Goal: Manage account settings

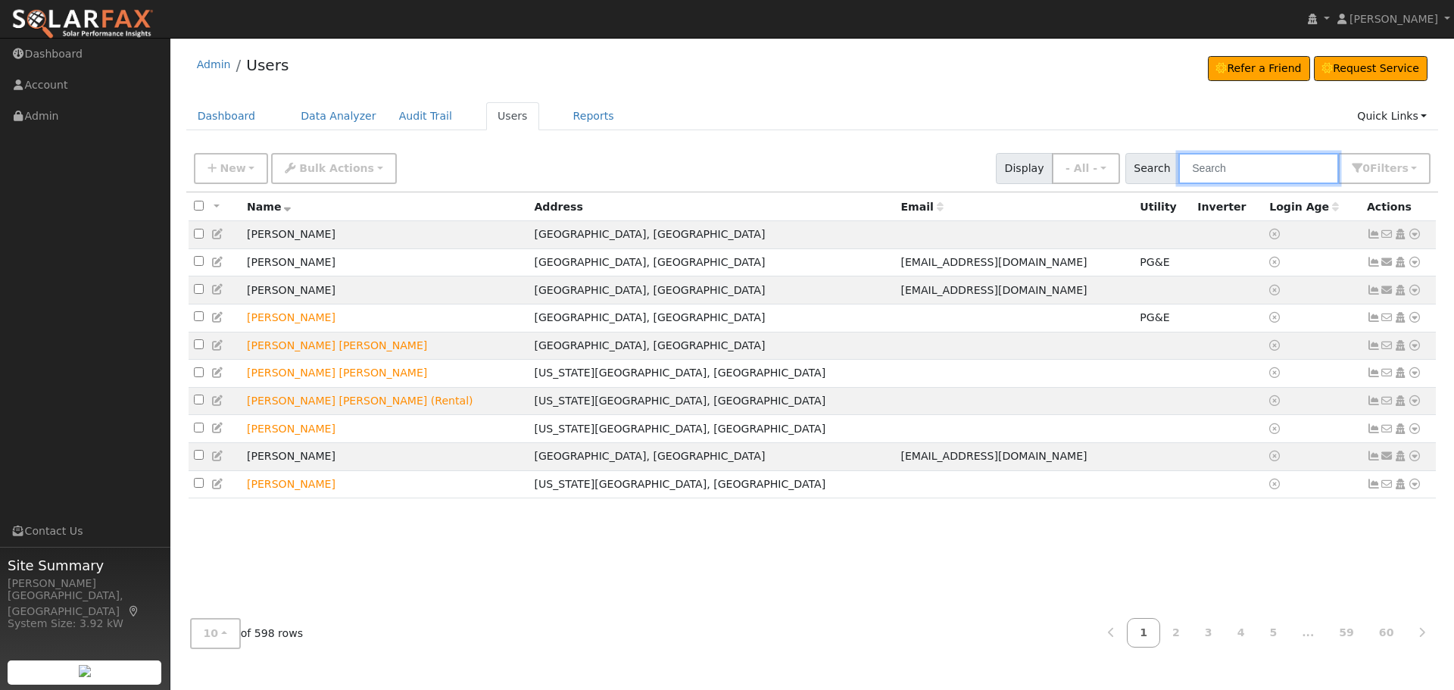
click at [1241, 178] on input "text" at bounding box center [1258, 168] width 161 height 31
type input "[PERSON_NAME]"
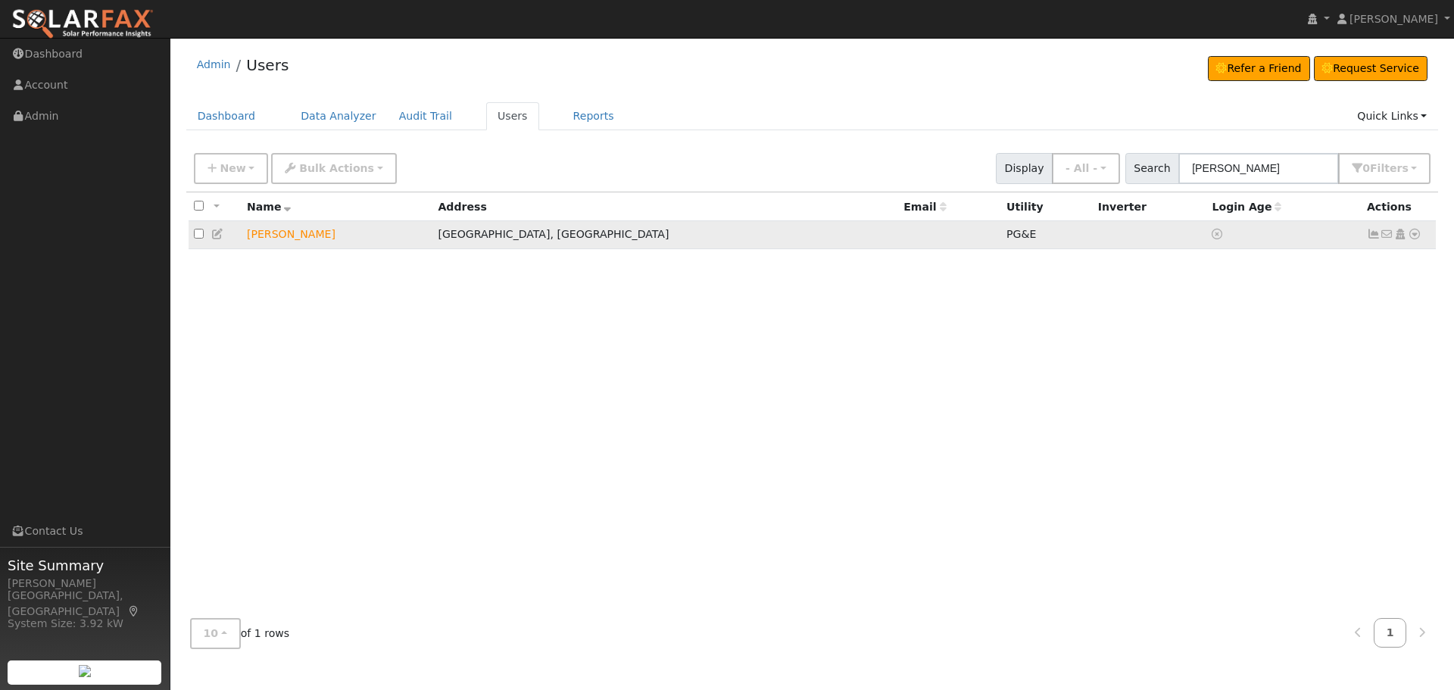
click at [1373, 237] on icon at bounding box center [1374, 234] width 14 height 11
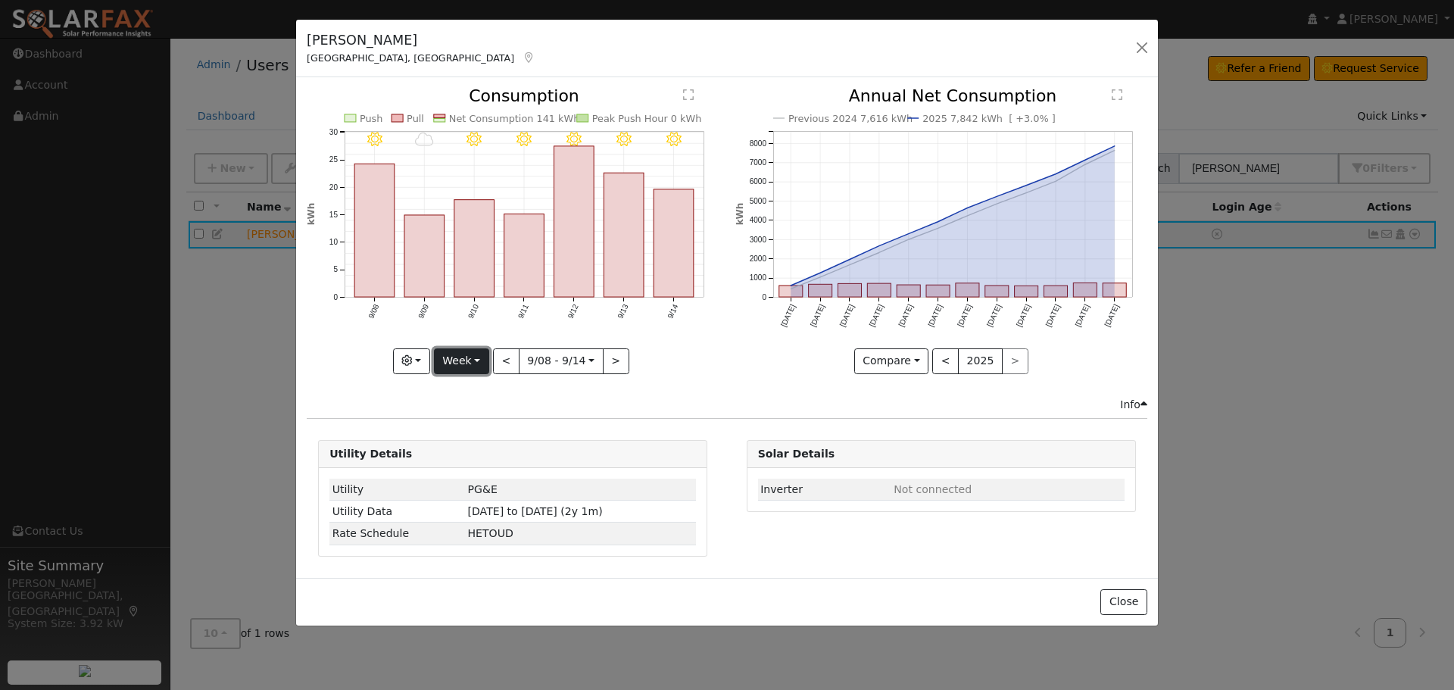
click at [460, 356] on button "Week" at bounding box center [461, 361] width 55 height 26
click at [482, 457] on link "Year" at bounding box center [487, 455] width 105 height 21
type input "[DATE]"
